Goal: Obtain resource: Download file/media

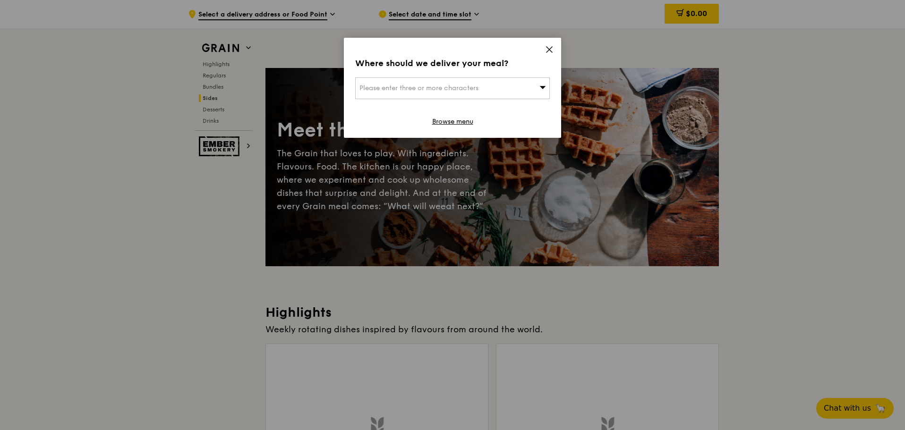
scroll to position [2599, 0]
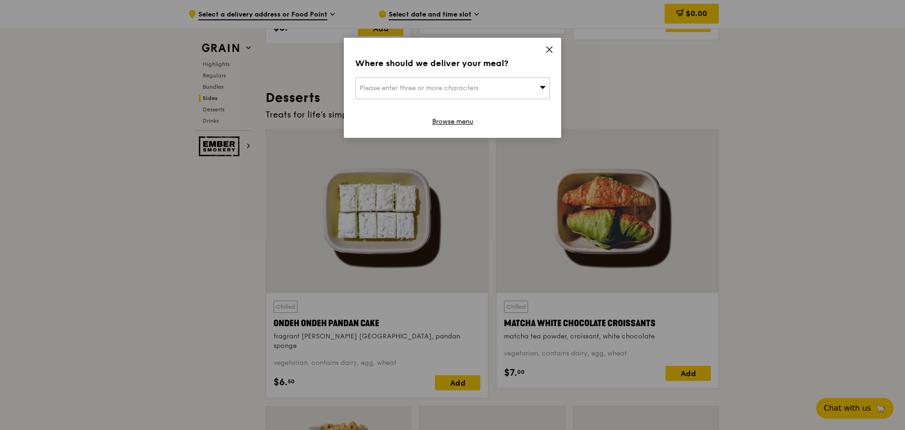
click at [552, 50] on icon at bounding box center [549, 49] width 9 height 9
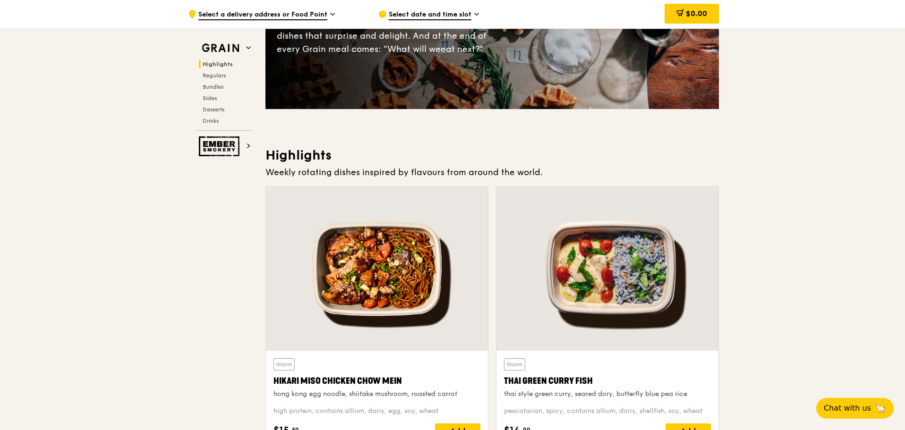
scroll to position [630, 0]
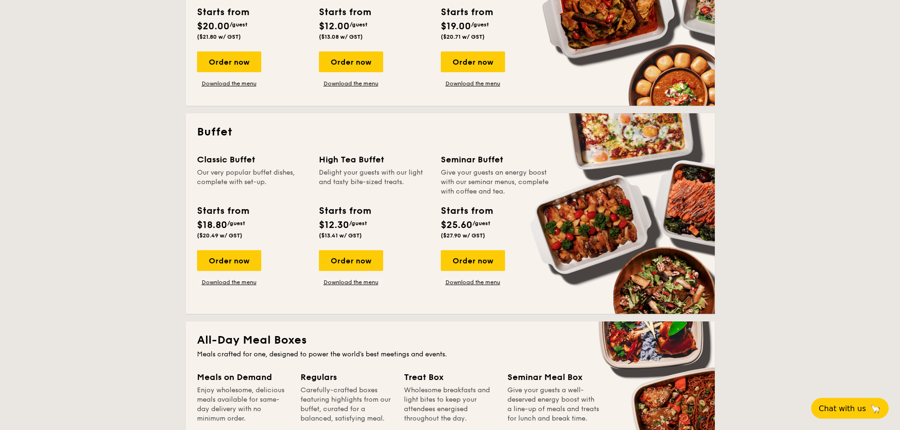
scroll to position [236, 0]
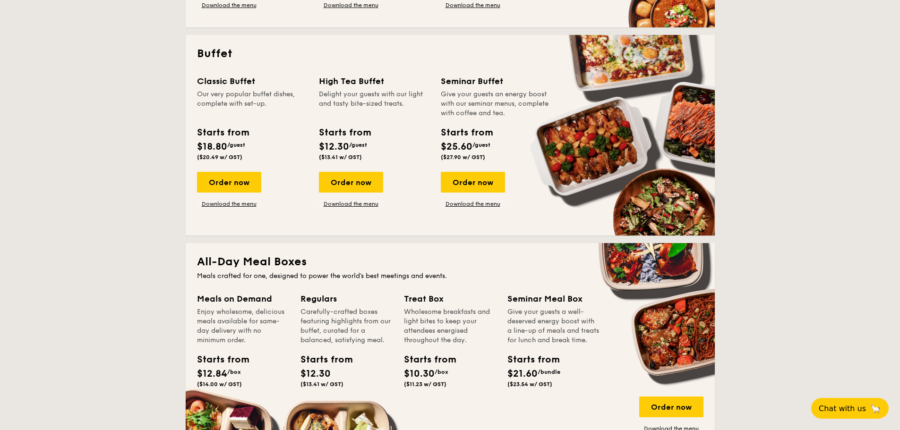
click at [278, 308] on div "Enjoy wholesome, delicious meals available for same-day delivery with no minimu…" at bounding box center [243, 327] width 92 height 38
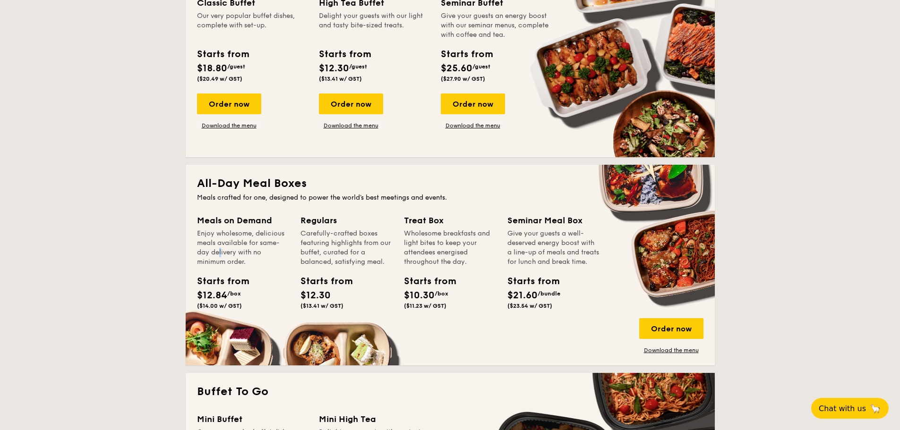
drag, startPoint x: 278, startPoint y: 247, endPoint x: 563, endPoint y: 247, distance: 284.5
click at [563, 247] on div "Meals on Demand Enjoy wholesome, delicious meals available for same-day deliver…" at bounding box center [450, 284] width 507 height 140
click at [563, 247] on div "Give your guests a well-deserved energy boost with a line-up of meals and treat…" at bounding box center [554, 248] width 92 height 38
drag, startPoint x: 563, startPoint y: 247, endPoint x: 215, endPoint y: 178, distance: 355.0
click at [215, 178] on div "All-Day Meal Boxes Meals crafted for one, designed to power the world's best me…" at bounding box center [450, 265] width 529 height 201
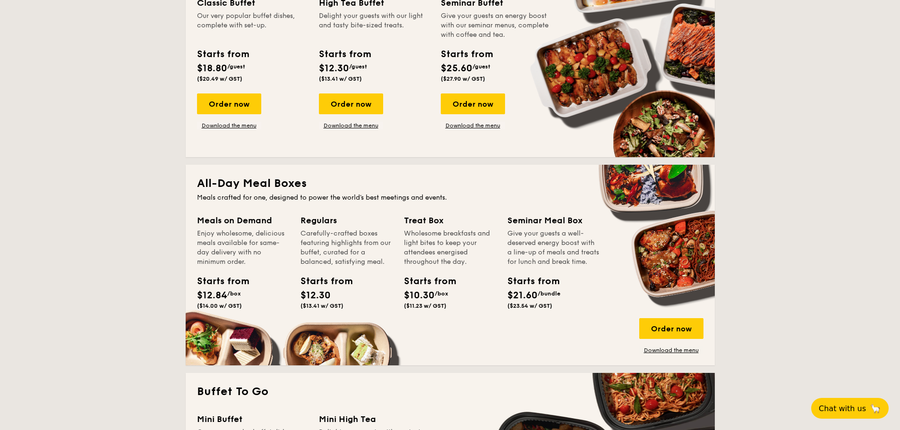
click at [215, 178] on h2 "All-Day Meal Boxes" at bounding box center [450, 183] width 507 height 15
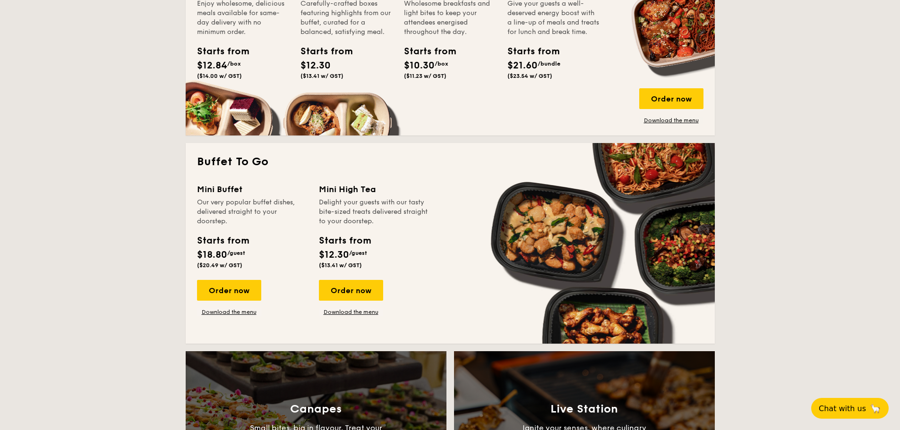
click at [215, 183] on div "Mini Buffet" at bounding box center [252, 189] width 111 height 13
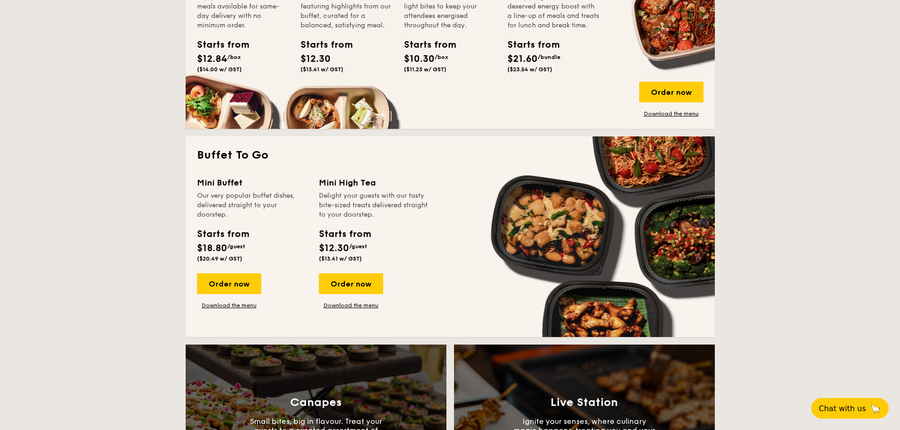
drag, startPoint x: 215, startPoint y: 178, endPoint x: 358, endPoint y: 202, distance: 145.2
click at [363, 203] on div "Mini Buffet Our very popular buffet dishes, delivered straight to your doorstep…" at bounding box center [450, 251] width 507 height 150
click at [363, 203] on div "Delight your guests with our tasty bite-sized treats delivered straight to your…" at bounding box center [374, 205] width 111 height 28
drag, startPoint x: 363, startPoint y: 203, endPoint x: 229, endPoint y: 180, distance: 136.1
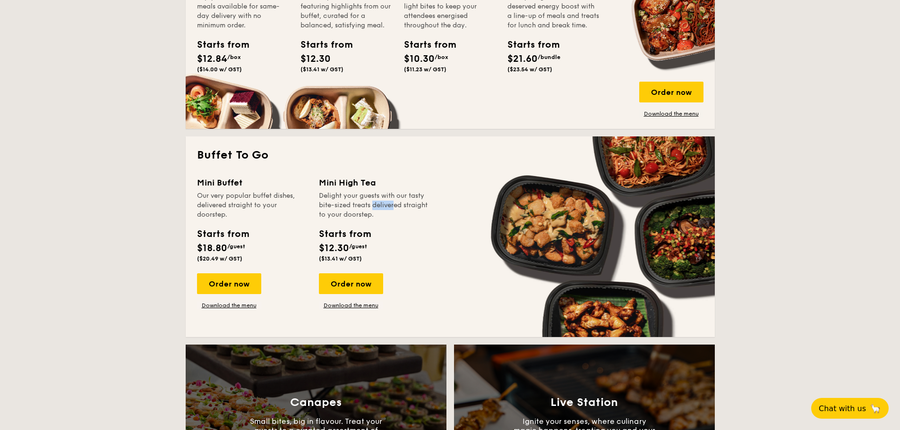
click at [225, 179] on div "Mini Buffet Our very popular buffet dishes, delivered straight to your doorstep…" at bounding box center [450, 251] width 507 height 150
click at [225, 179] on div "Mini Buffet" at bounding box center [252, 182] width 111 height 13
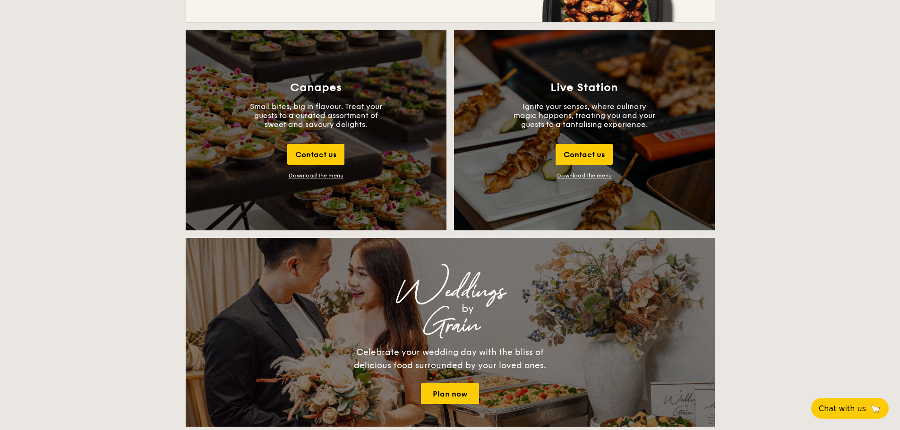
click at [307, 175] on div "Download the menu" at bounding box center [316, 175] width 55 height 7
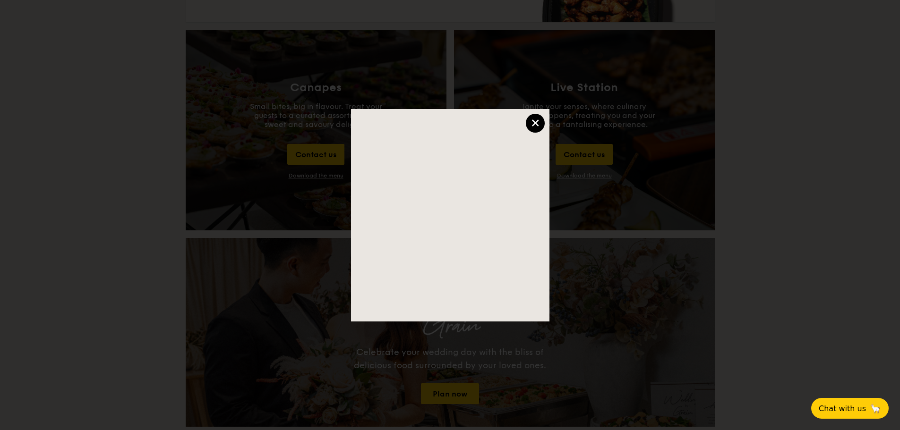
click at [241, 188] on div at bounding box center [450, 215] width 900 height 430
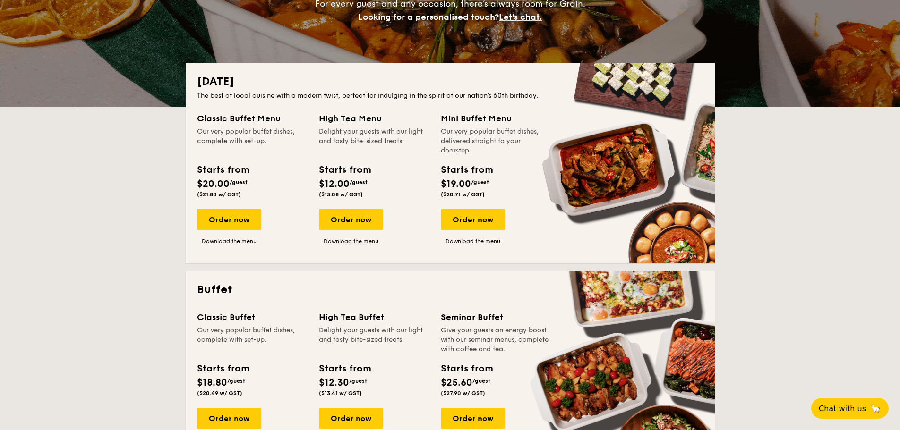
scroll to position [0, 0]
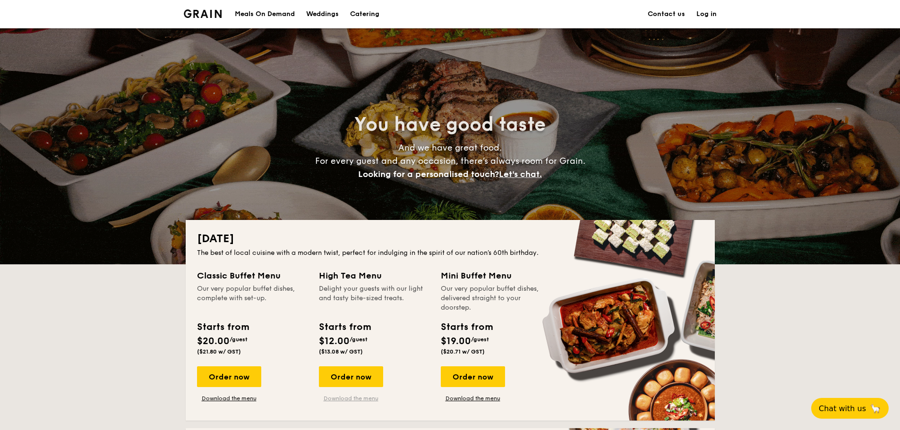
click at [342, 397] on link "Download the menu" at bounding box center [351, 399] width 64 height 8
